Goal: Check status: Check status

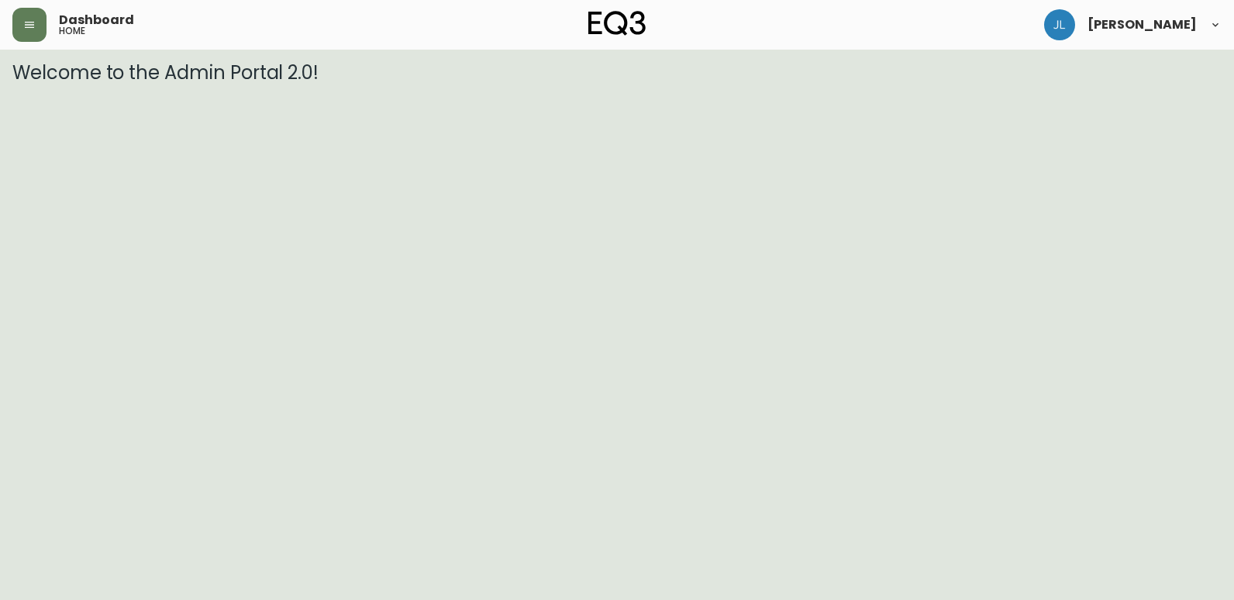
click at [1080, 84] on html "Dashboard home [PERSON_NAME] Welcome to the Admin Portal 2.0!" at bounding box center [617, 42] width 1234 height 84
click at [36, 26] on button "button" at bounding box center [29, 25] width 34 height 34
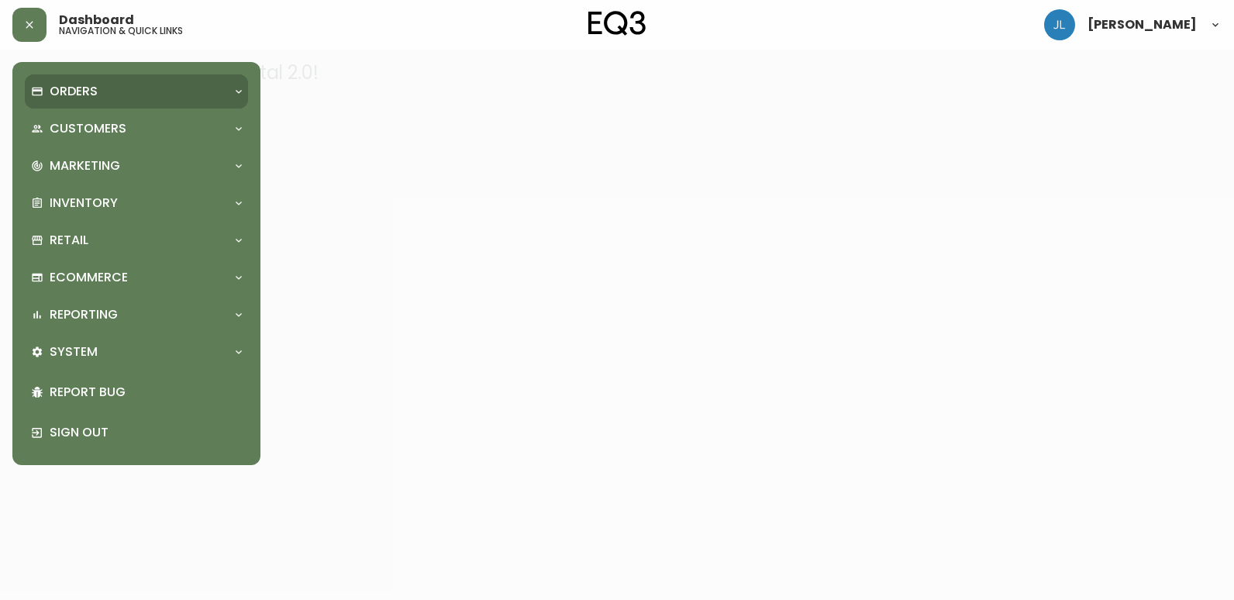
click at [109, 91] on div "Orders" at bounding box center [128, 91] width 195 height 17
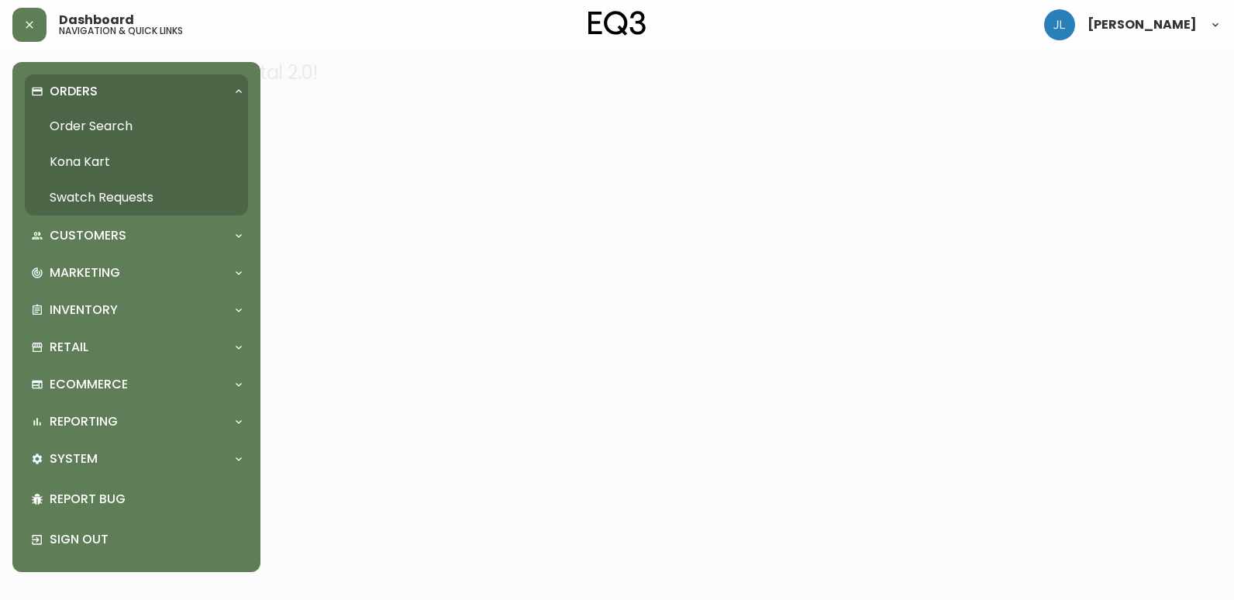
click at [91, 126] on link "Order Search" at bounding box center [136, 127] width 223 height 36
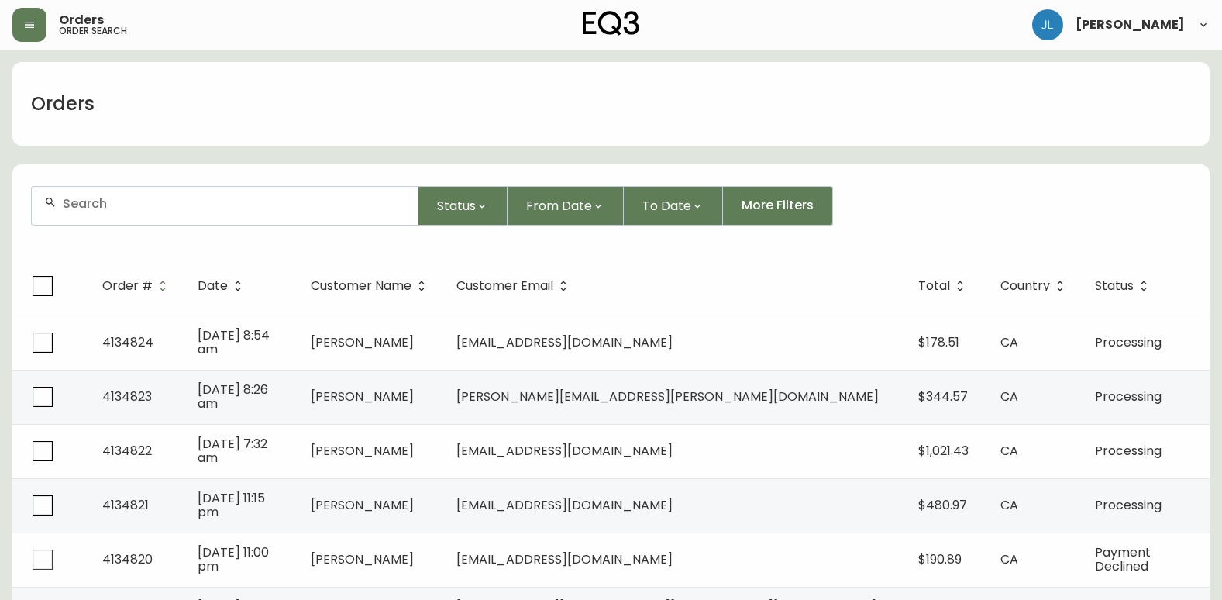
click at [317, 195] on div at bounding box center [225, 206] width 386 height 38
paste input "4133329"
type input "4133329"
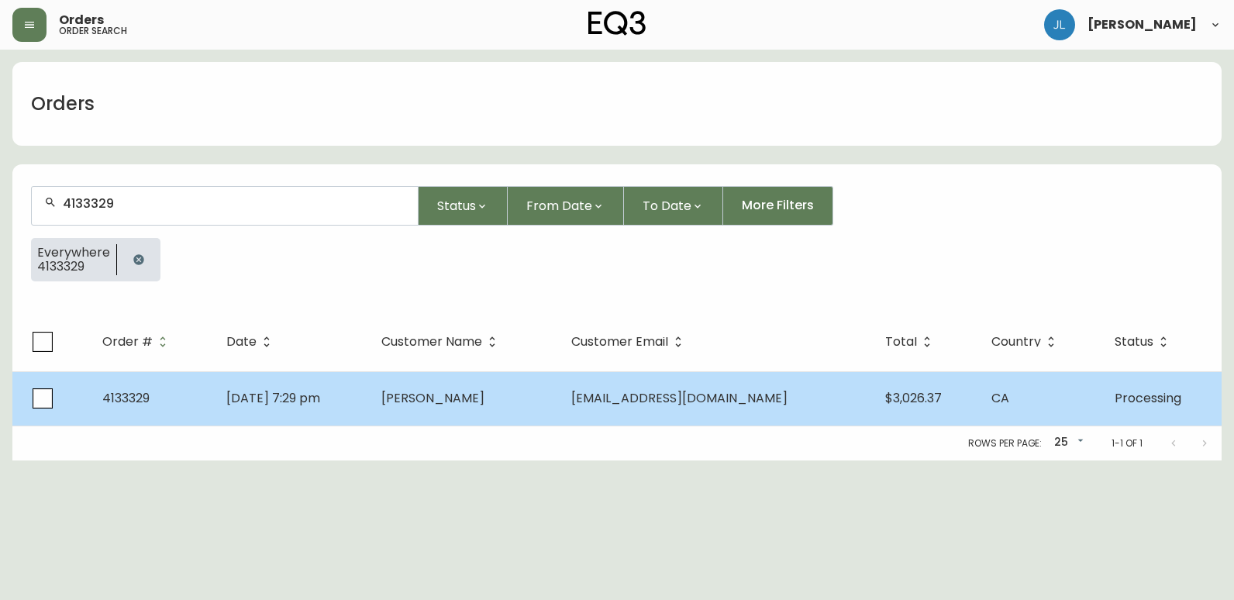
click at [368, 400] on td "May 26 2025, 7:29 pm" at bounding box center [291, 398] width 154 height 54
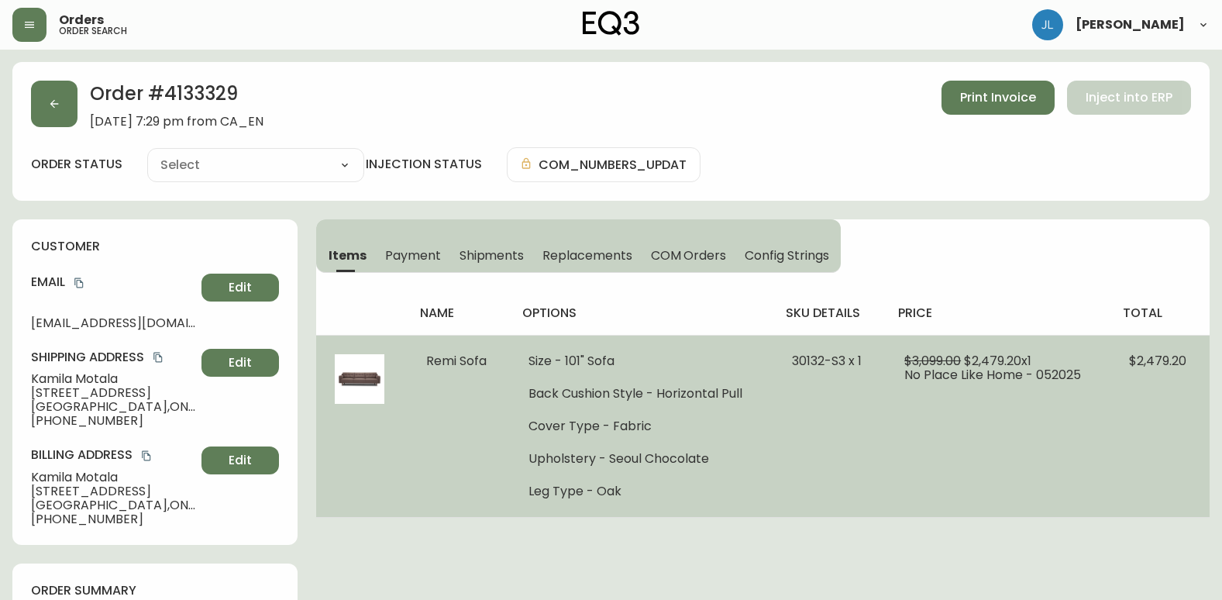
type input "Processing"
select select "PROCESSING"
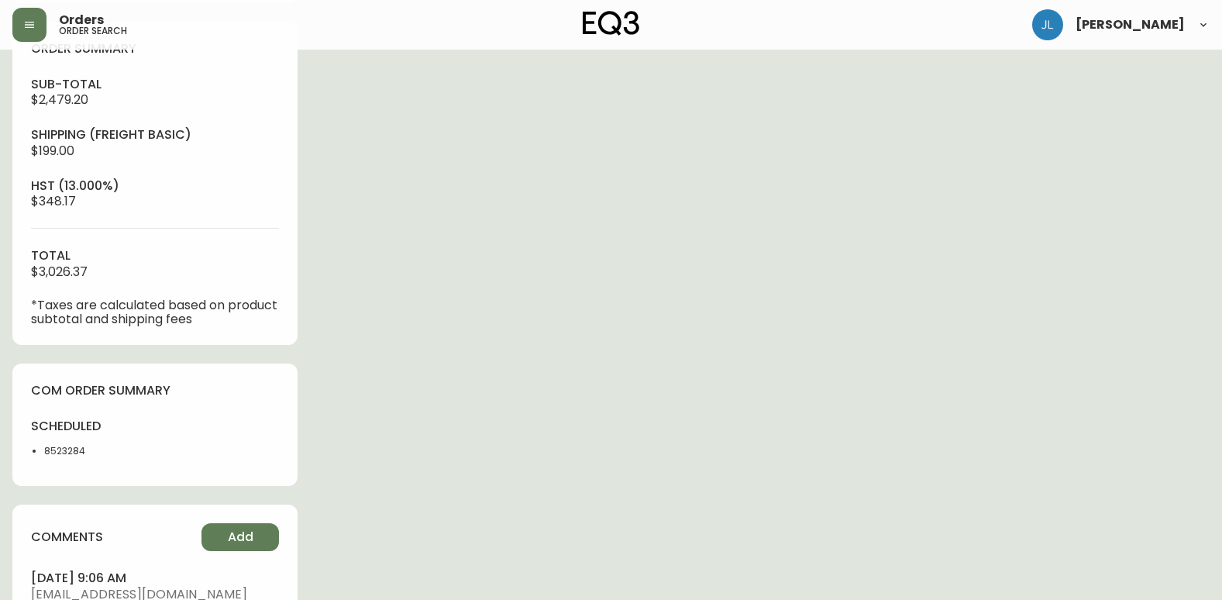
scroll to position [543, 0]
drag, startPoint x: 129, startPoint y: 448, endPoint x: 32, endPoint y: 453, distance: 97.0
click at [32, 453] on div "scheduled 8523284" at bounding box center [155, 442] width 248 height 50
copy li "8523284"
click at [748, 481] on div "Order # 4133329 May 26, 2025 at 7:29 pm from CA_EN Print Invoice Inject into ER…" at bounding box center [611, 149] width 1198 height 1260
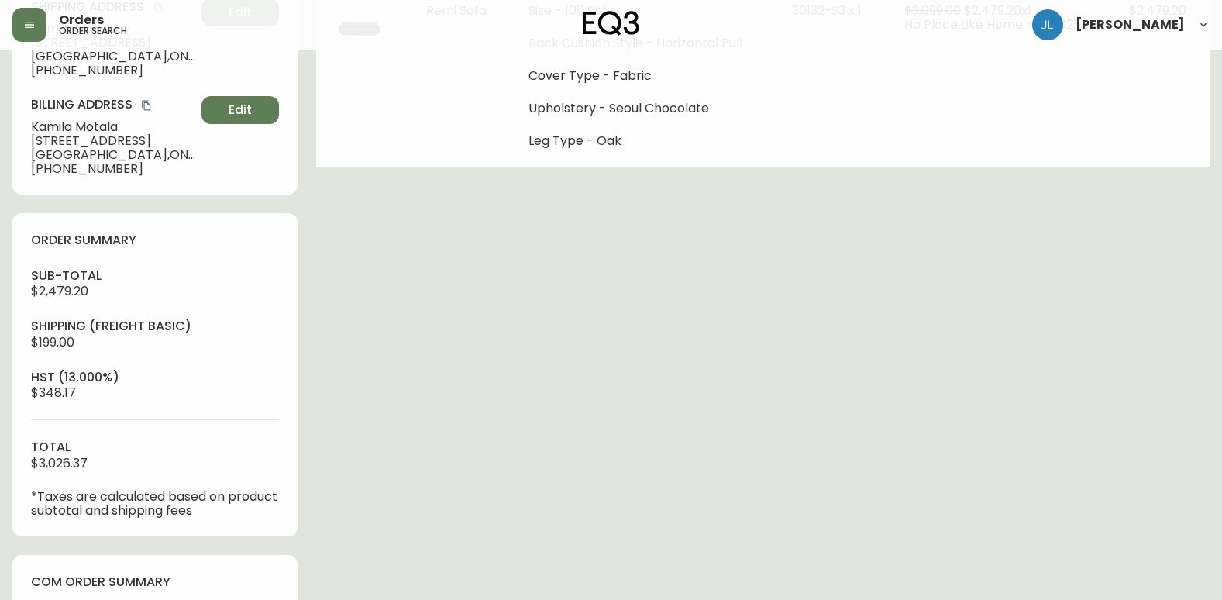
scroll to position [155, 0]
